Goal: Information Seeking & Learning: Learn about a topic

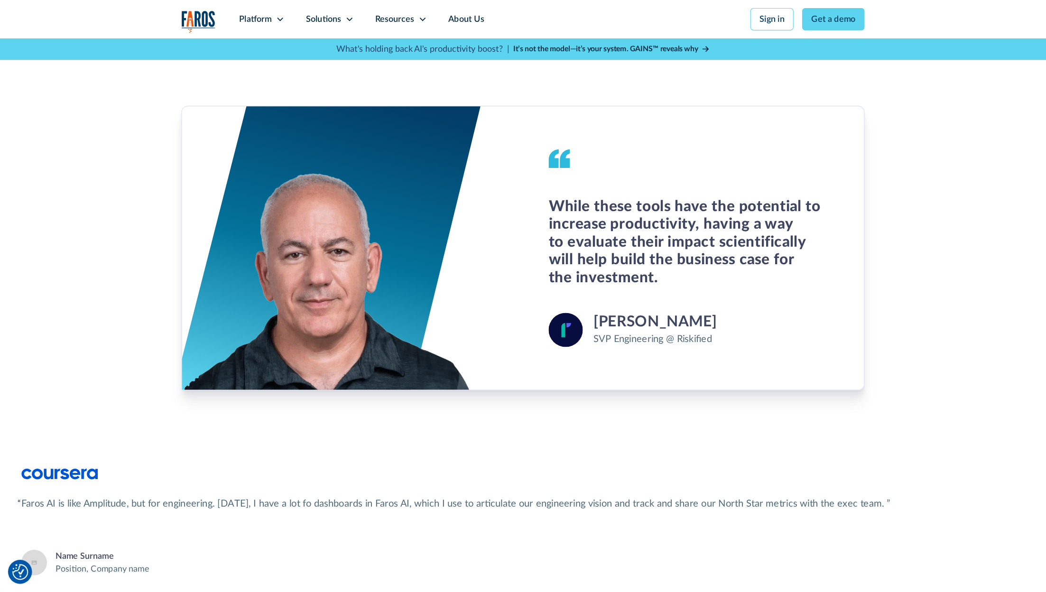
scroll to position [3432, 0]
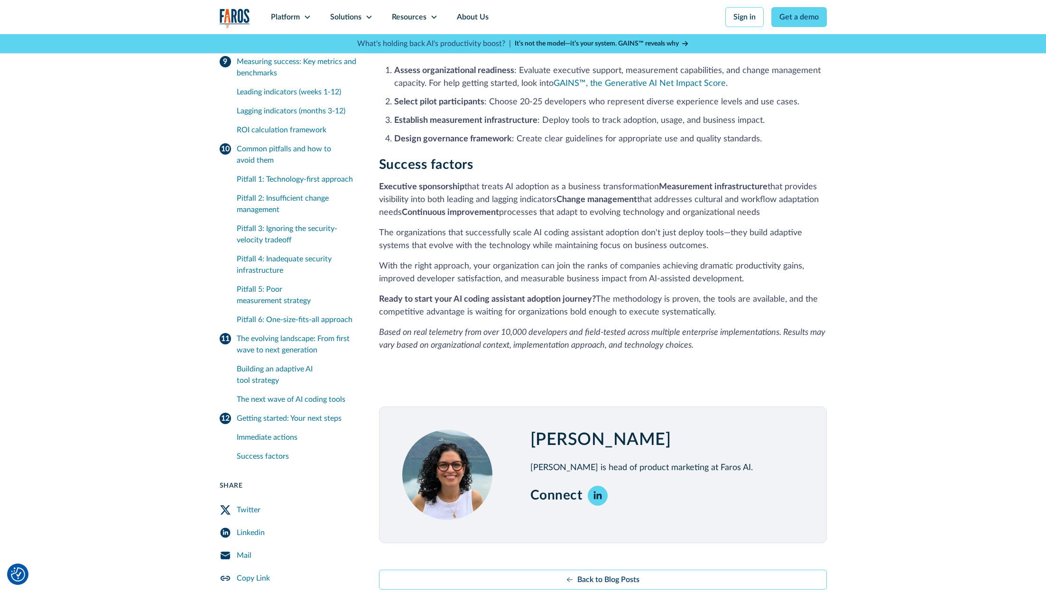
scroll to position [8636, 0]
